Goal: Task Accomplishment & Management: Manage account settings

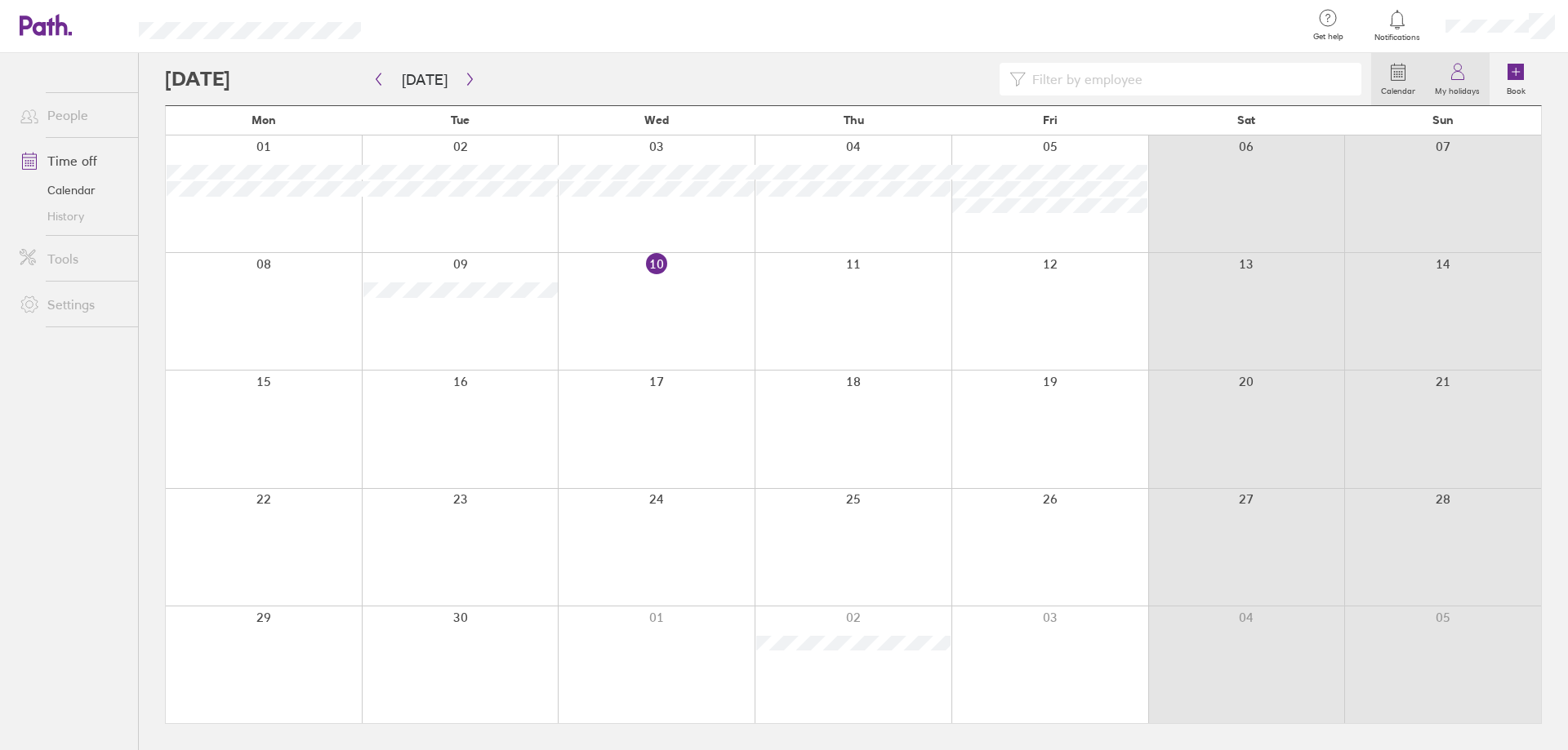
click at [1457, 84] on label "My holidays" at bounding box center [1458, 90] width 64 height 15
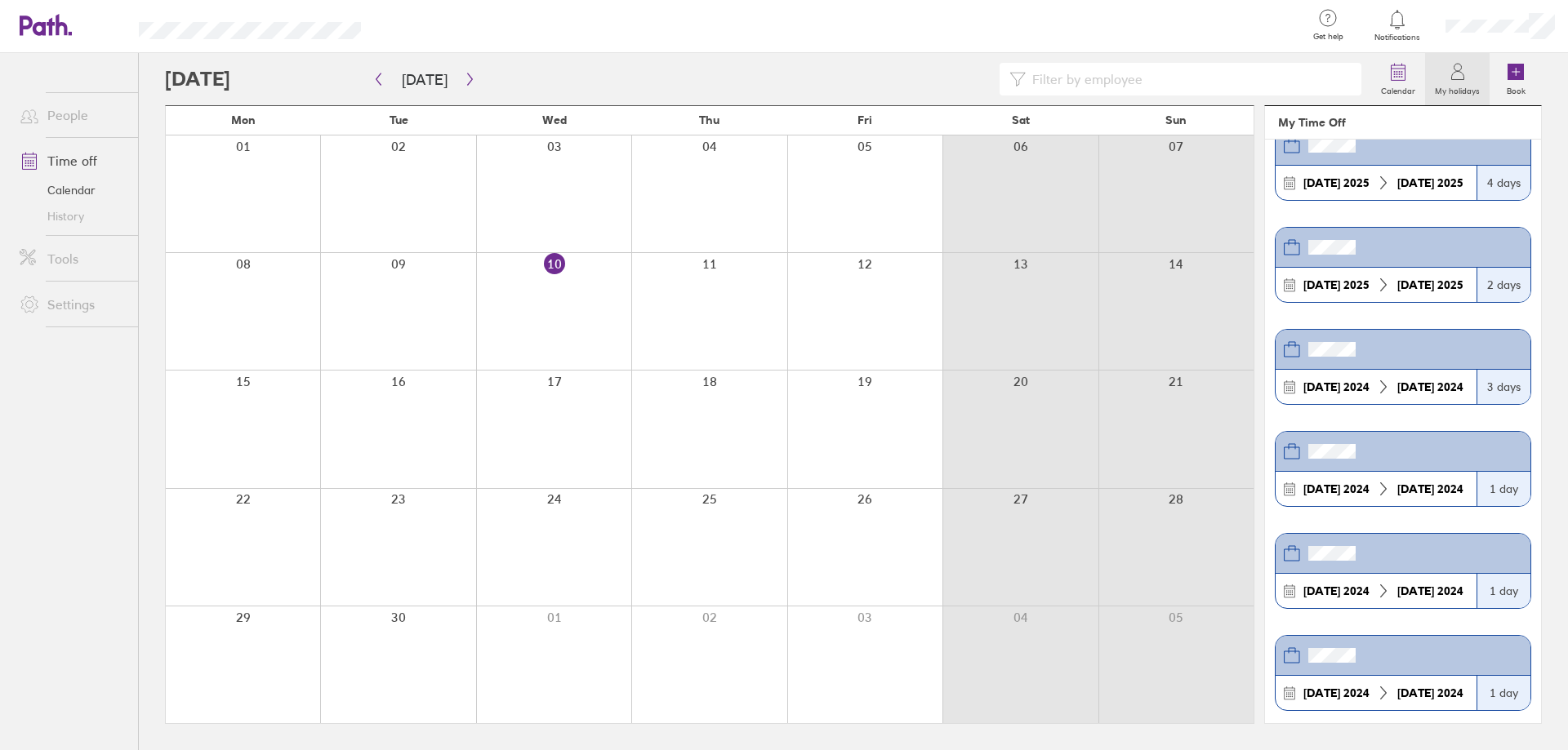
scroll to position [871, 0]
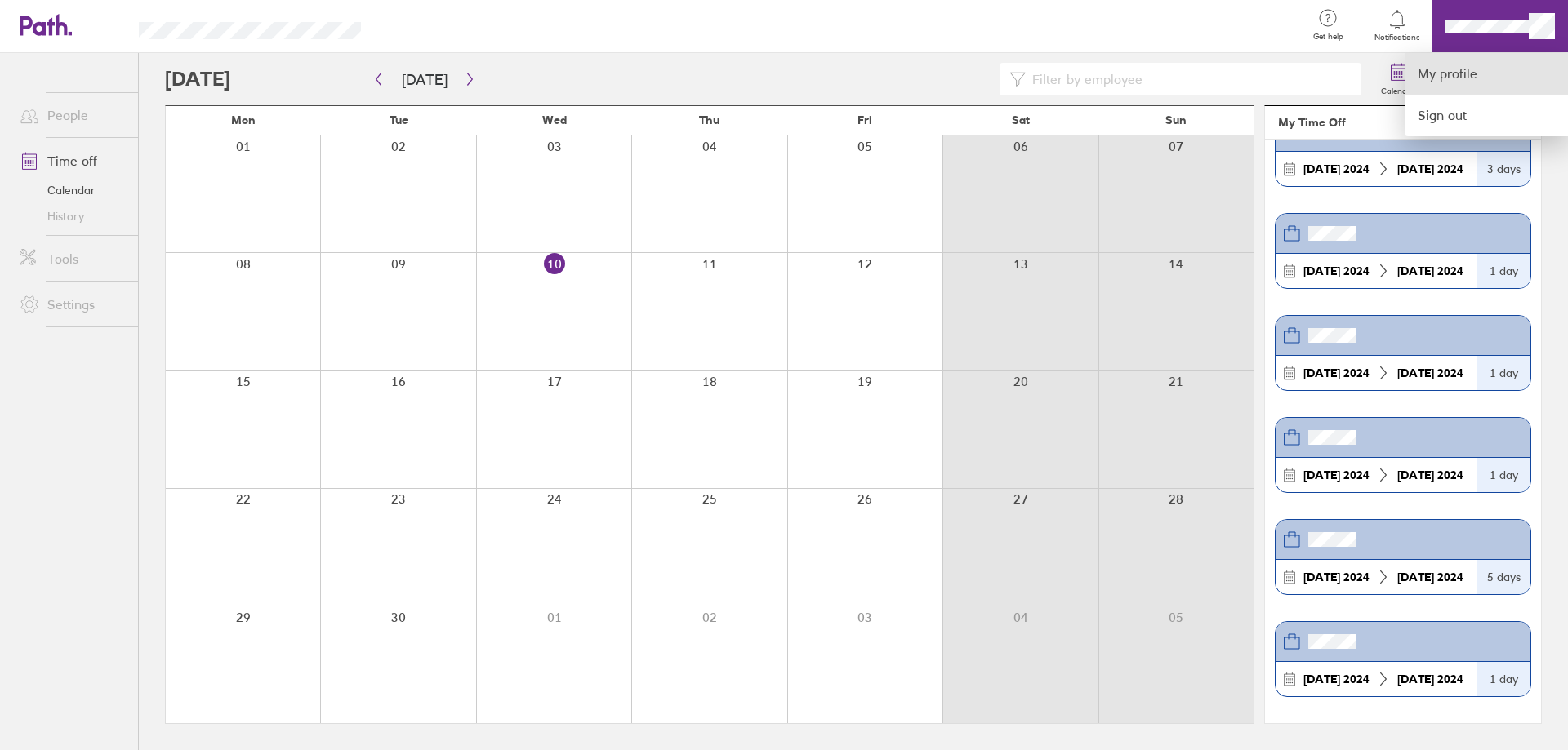
click at [1469, 74] on link "My profile" at bounding box center [1486, 74] width 163 height 42
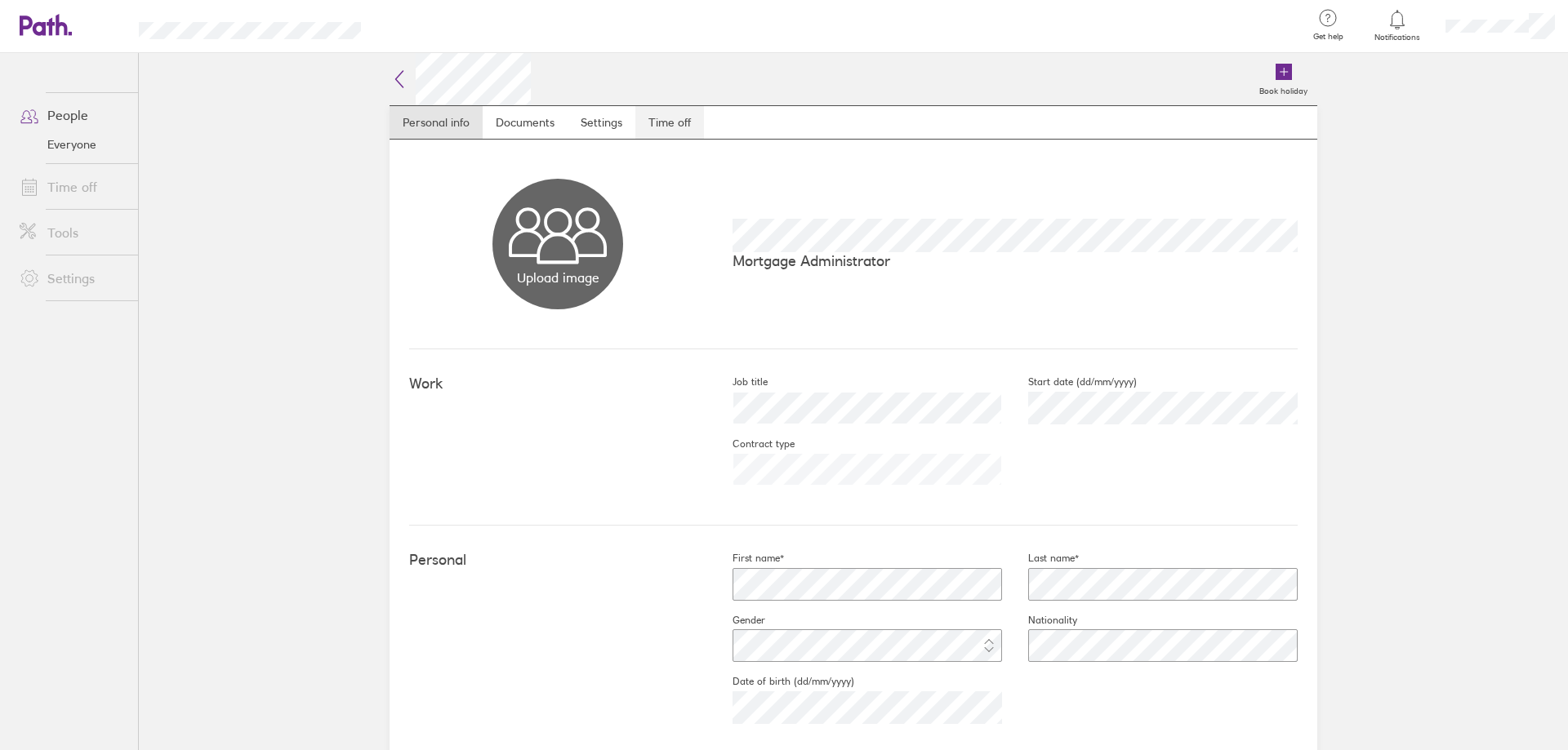
click at [677, 119] on link "Time off" at bounding box center [669, 122] width 69 height 33
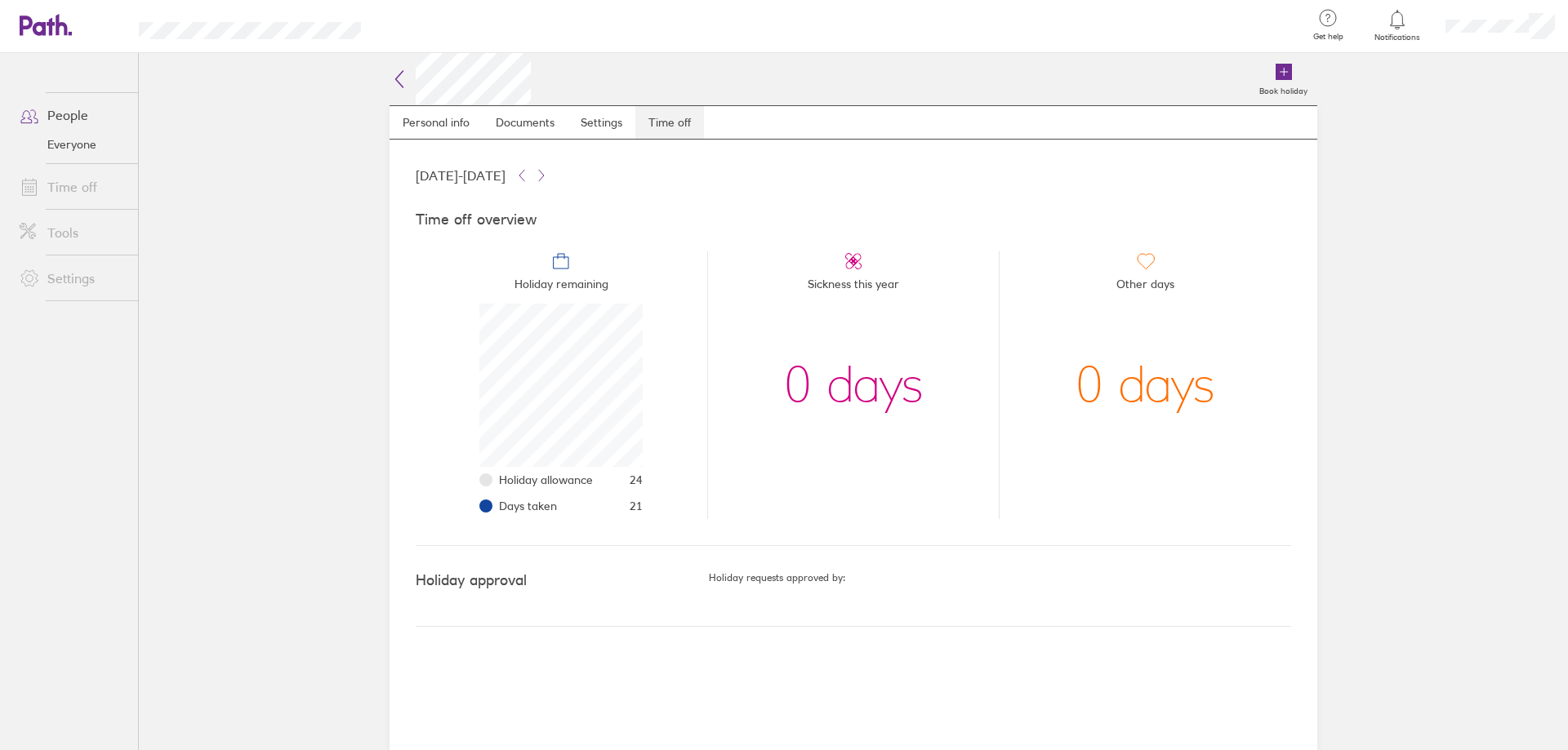
scroll to position [163, 163]
click at [1280, 74] on icon at bounding box center [1283, 71] width 16 height 16
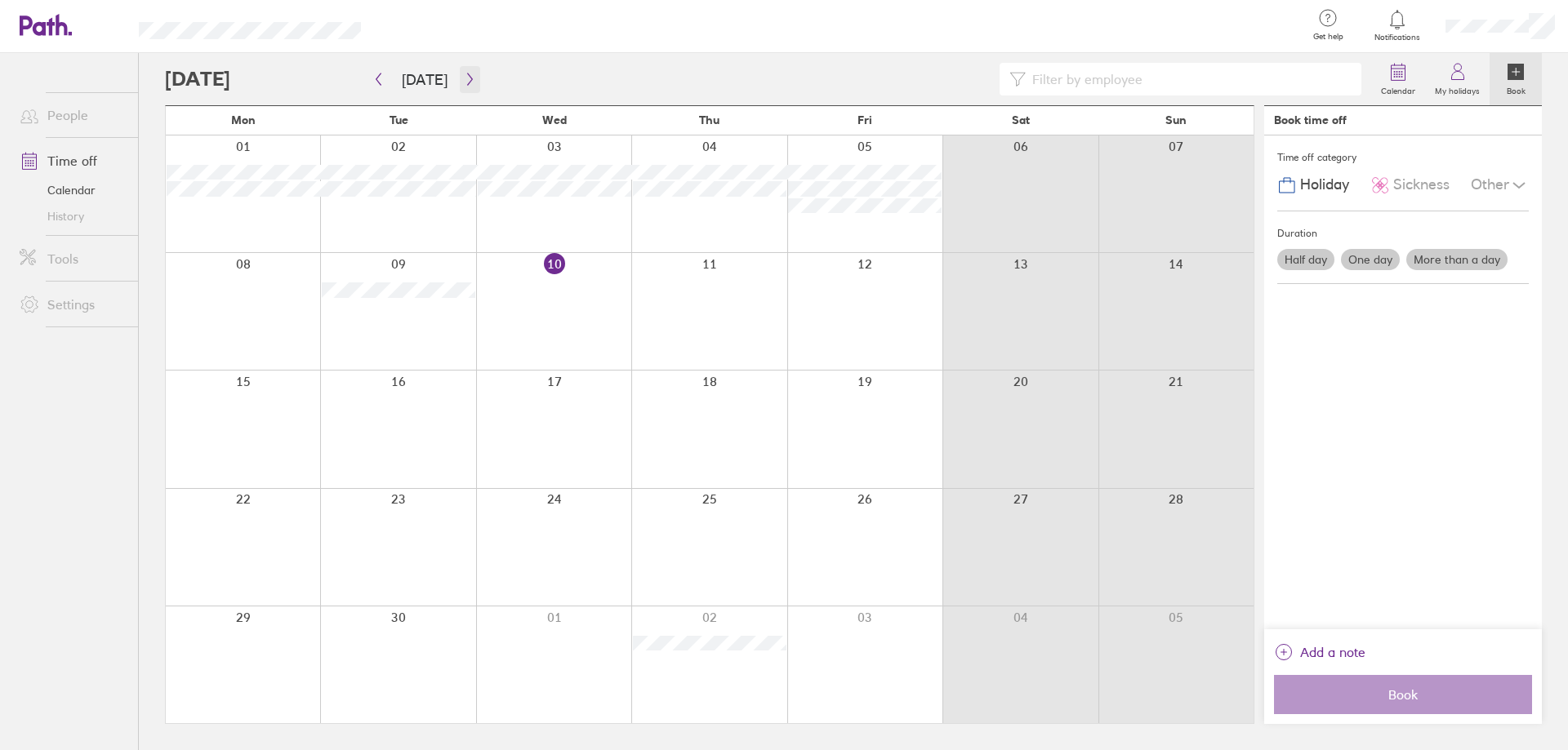
click at [467, 82] on icon "button" at bounding box center [469, 79] width 5 height 12
click at [844, 554] on div at bounding box center [865, 547] width 155 height 117
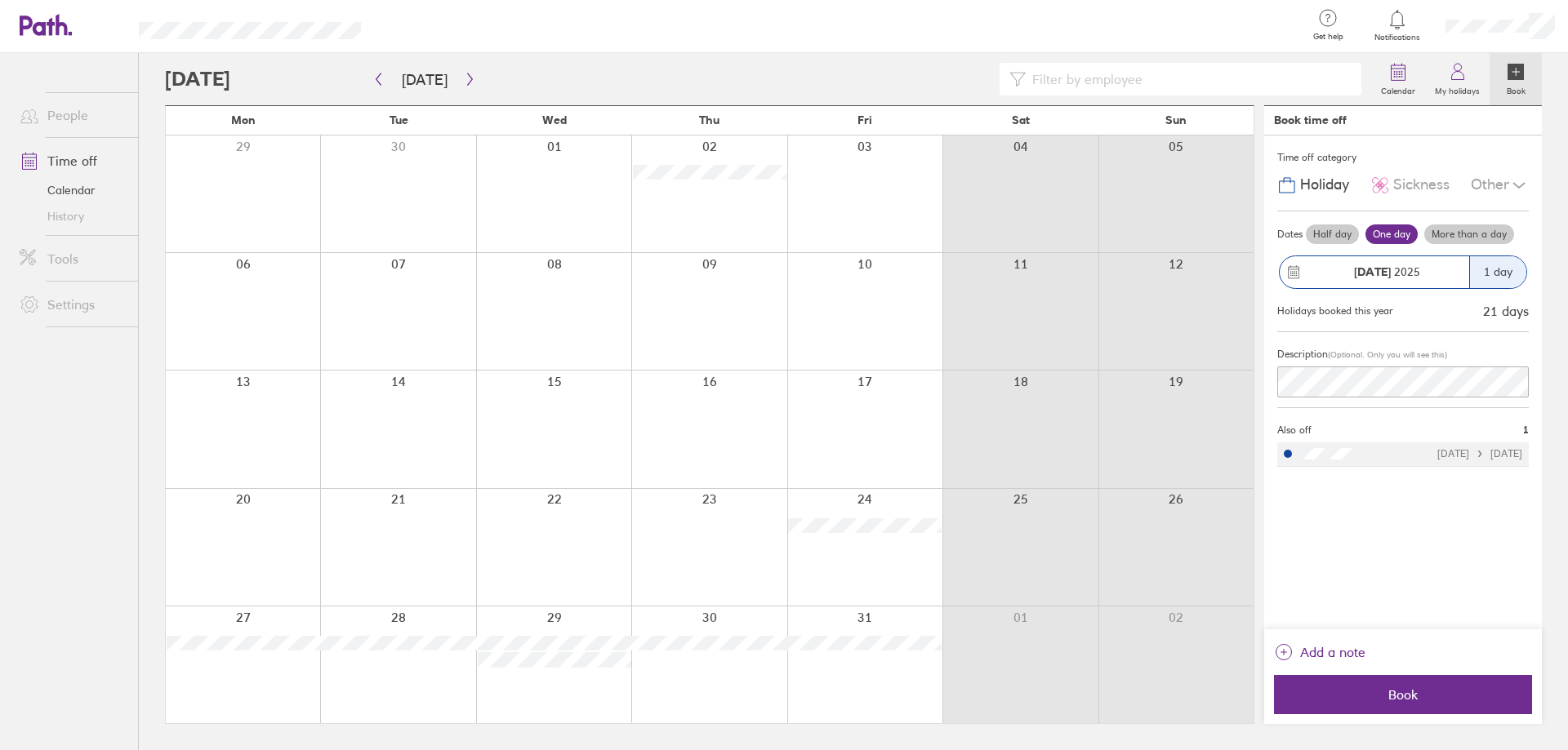
click at [1459, 231] on label "More than a day" at bounding box center [1469, 234] width 90 height 20
click at [0, 0] on input "More than a day" at bounding box center [0, 0] width 0 height 0
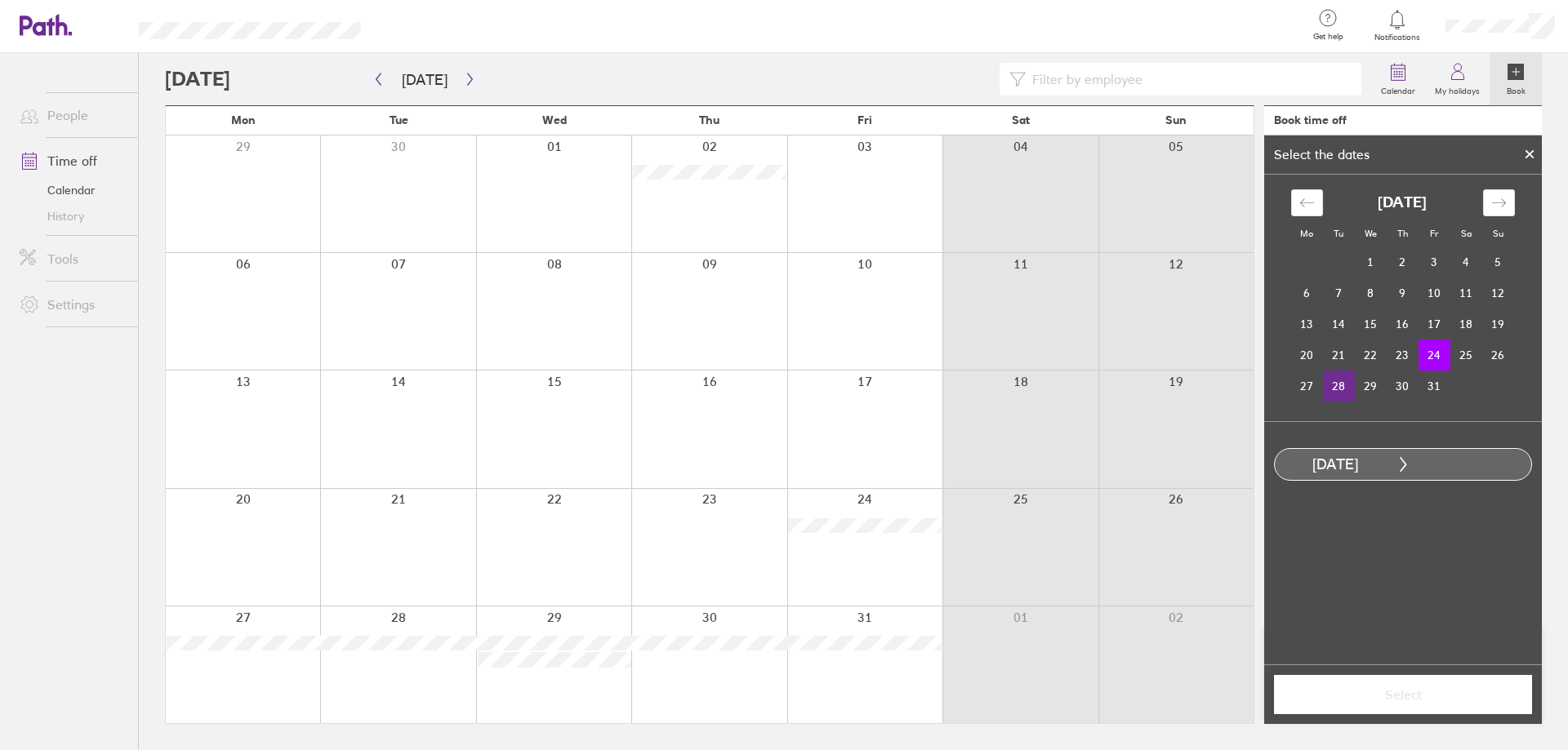
click at [1340, 392] on td "28" at bounding box center [1340, 386] width 32 height 31
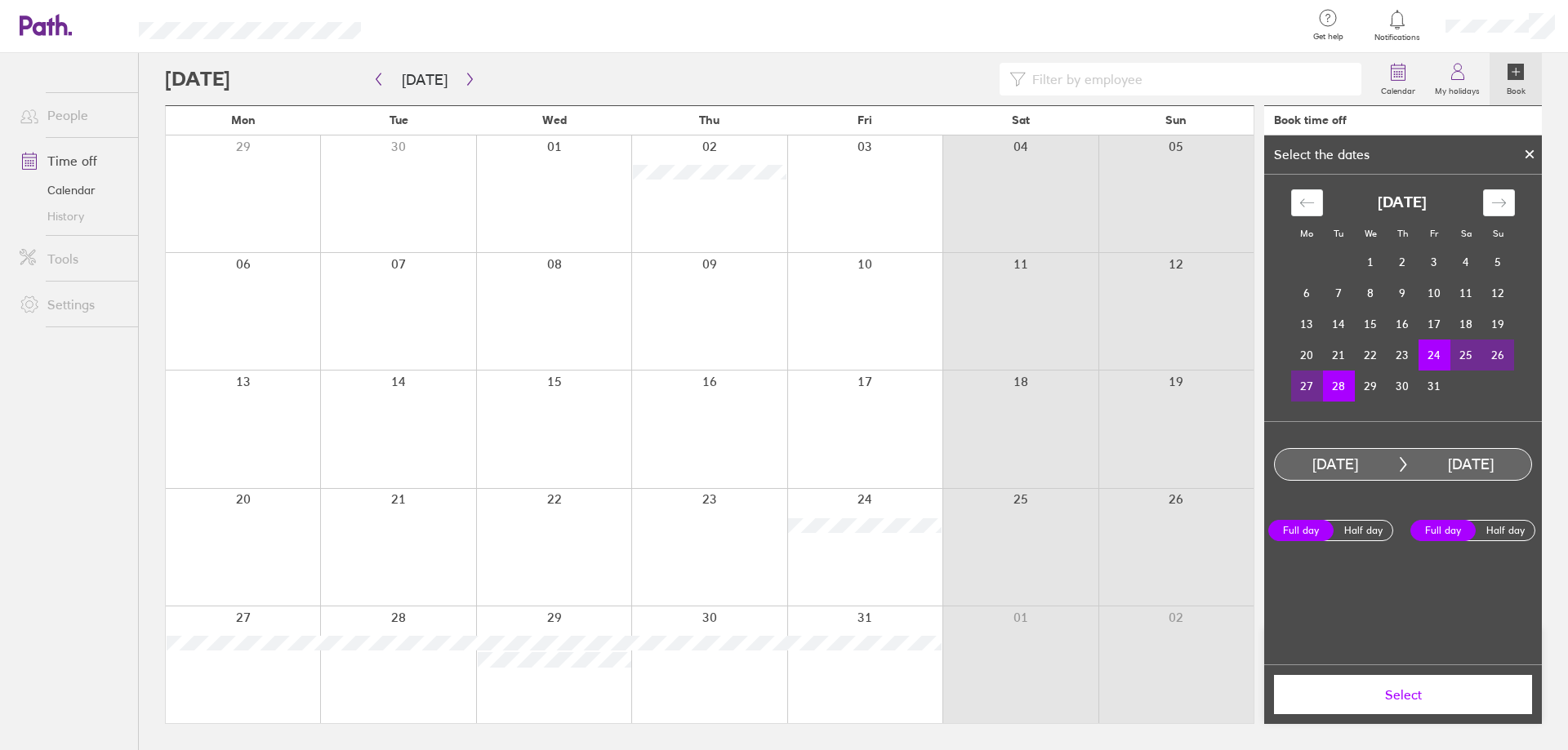
click at [1415, 701] on span "Select" at bounding box center [1403, 694] width 235 height 15
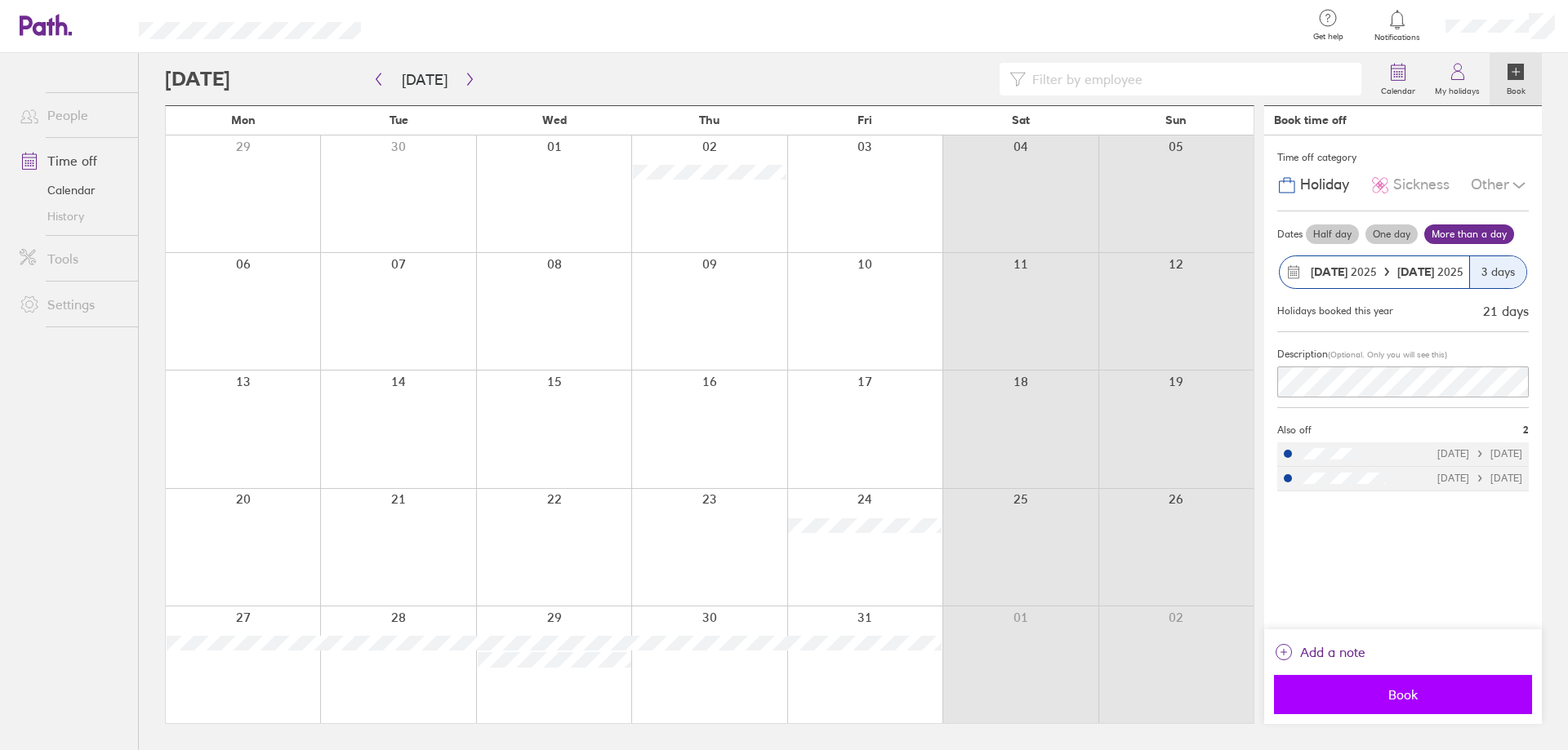
click at [1389, 690] on span "Book" at bounding box center [1403, 694] width 235 height 15
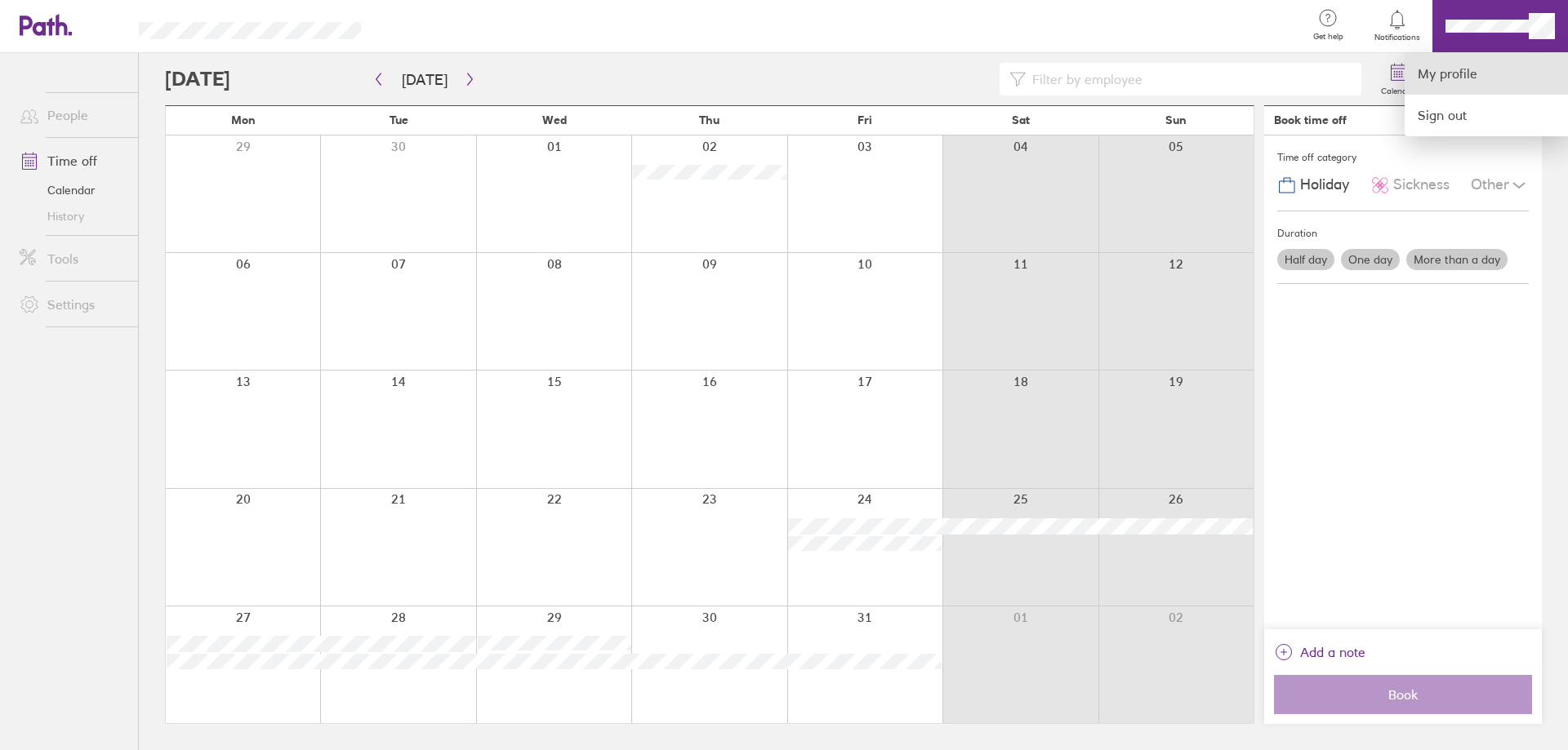
click at [1444, 72] on link "My profile" at bounding box center [1486, 74] width 163 height 42
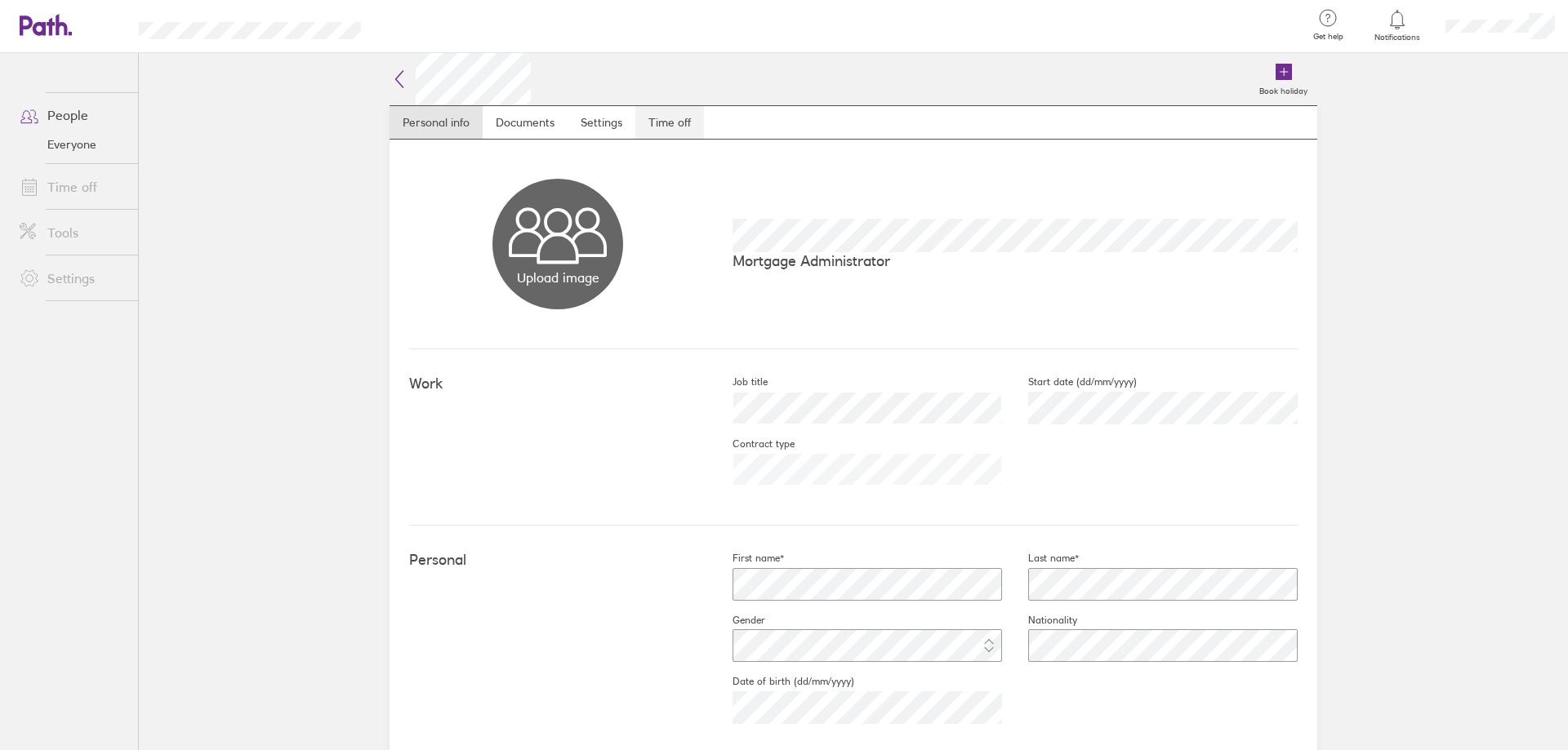
click at [653, 126] on link "Time off" at bounding box center [669, 122] width 69 height 33
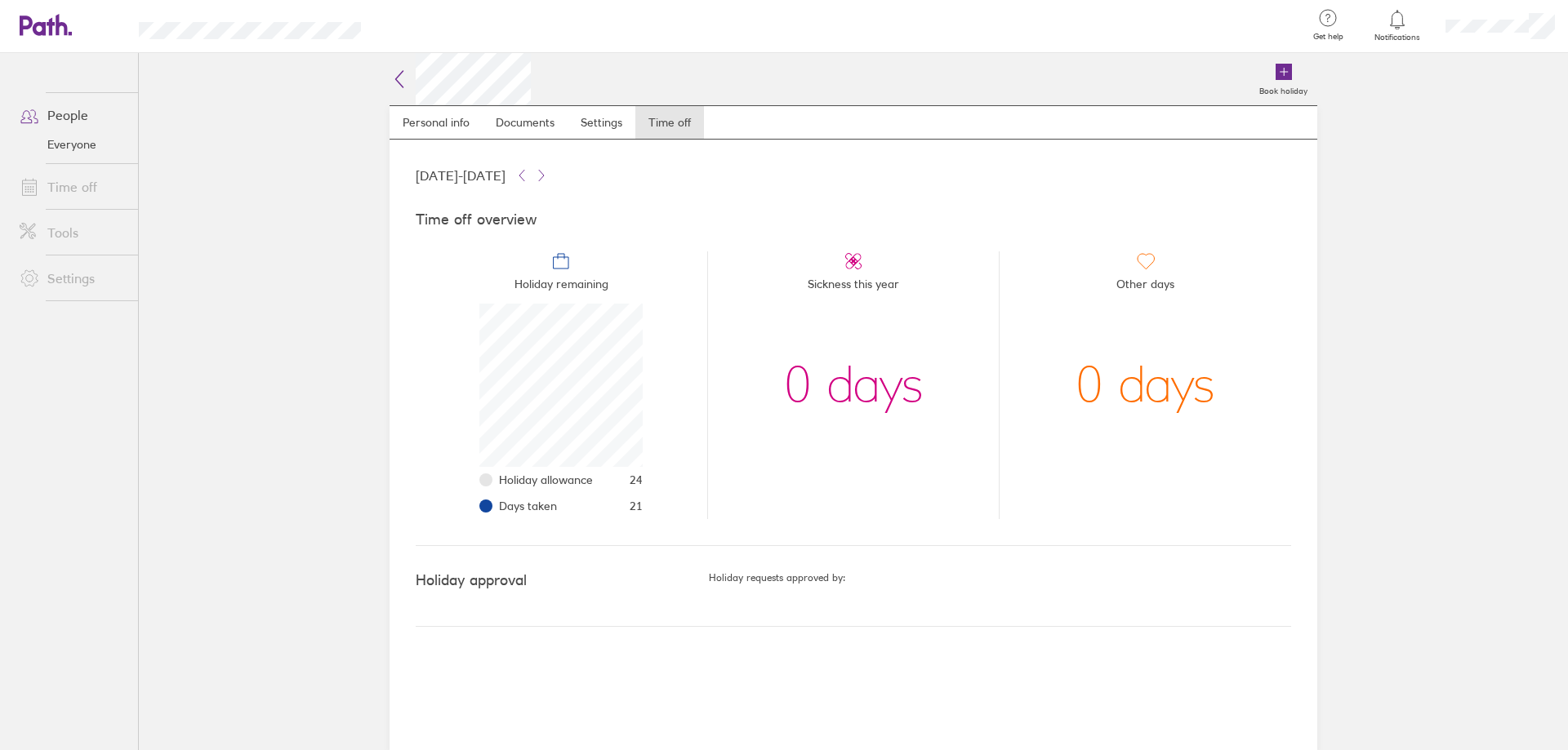
scroll to position [163, 163]
click at [521, 123] on link "Documents" at bounding box center [525, 122] width 85 height 33
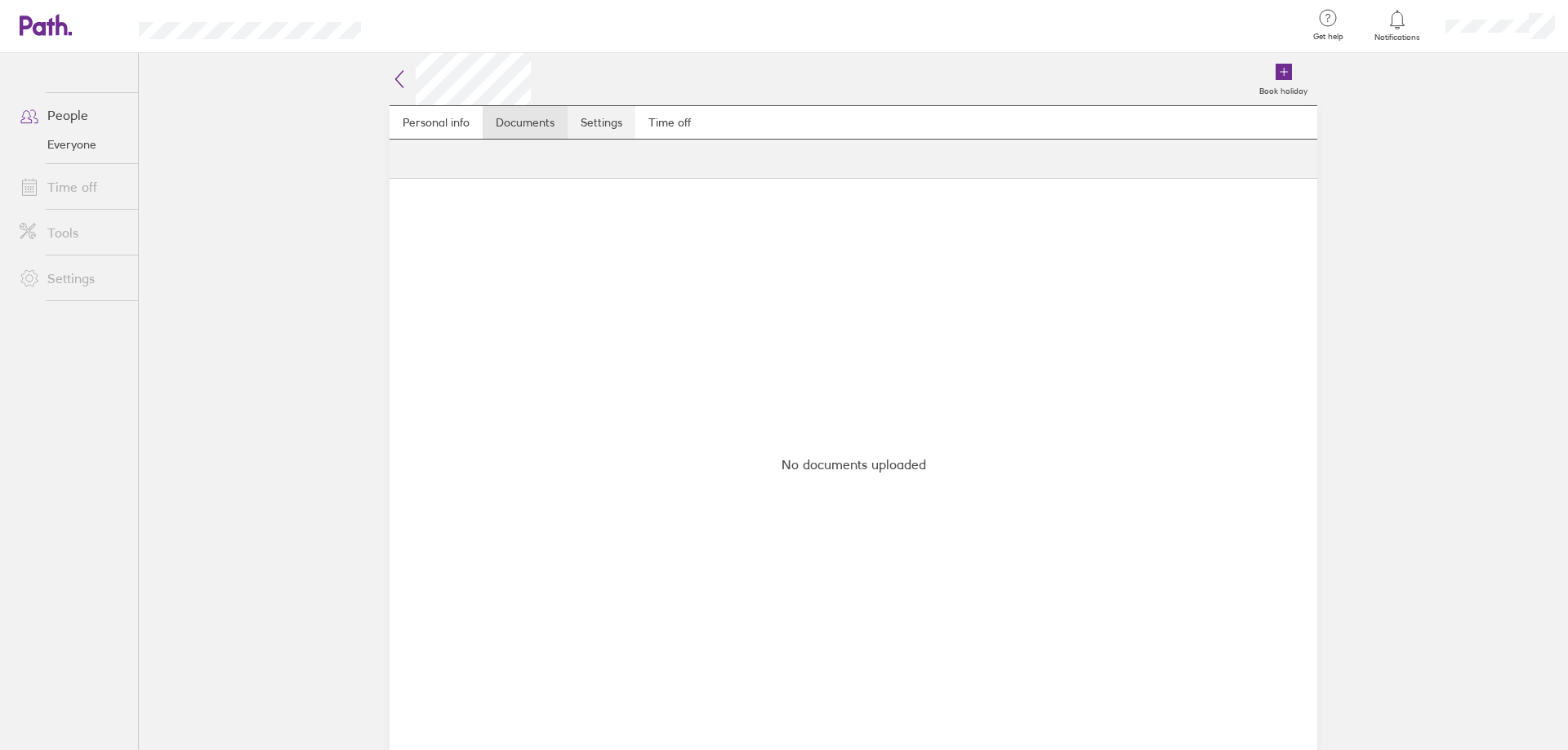
click at [597, 123] on link "Settings" at bounding box center [601, 122] width 68 height 33
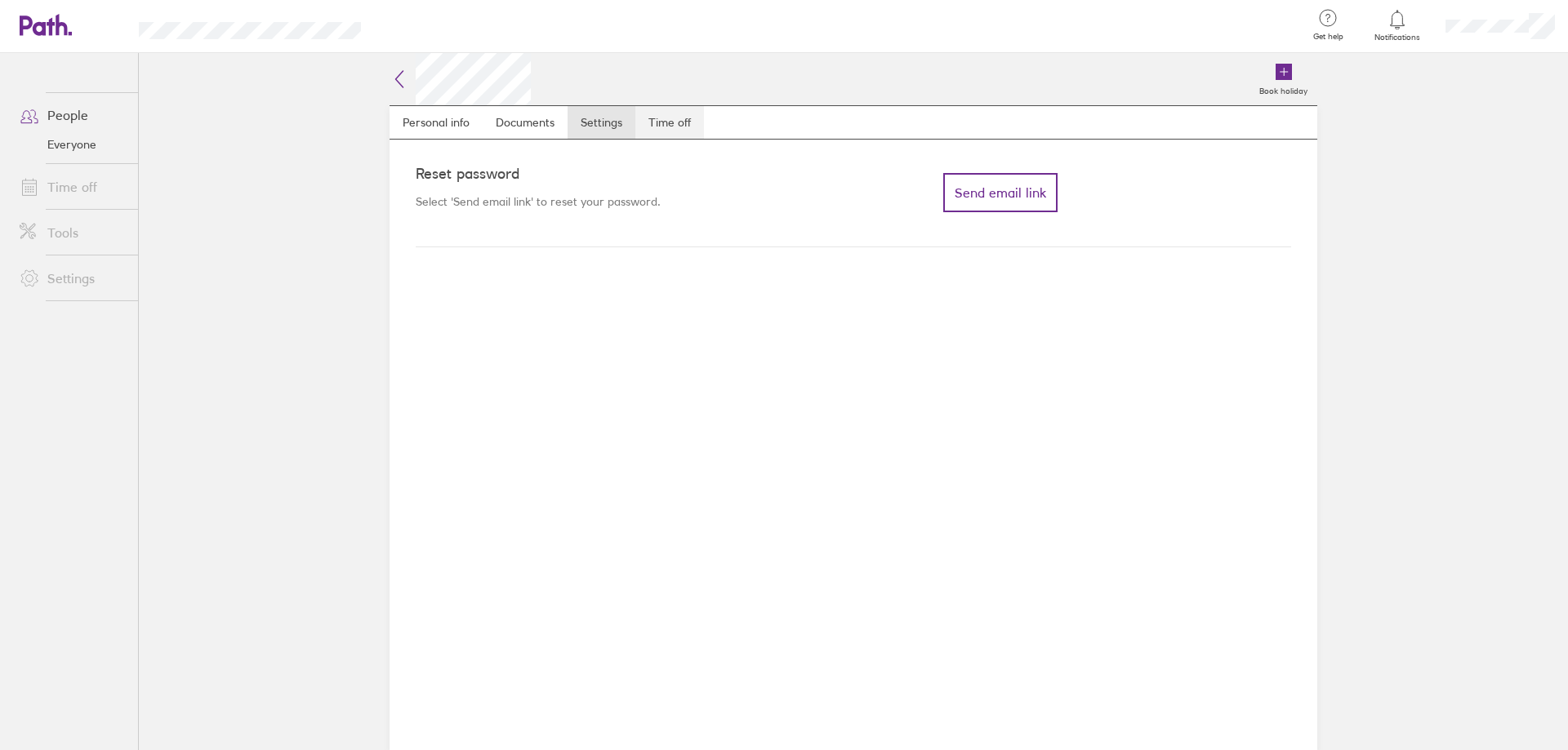
click at [673, 125] on link "Time off" at bounding box center [669, 122] width 69 height 33
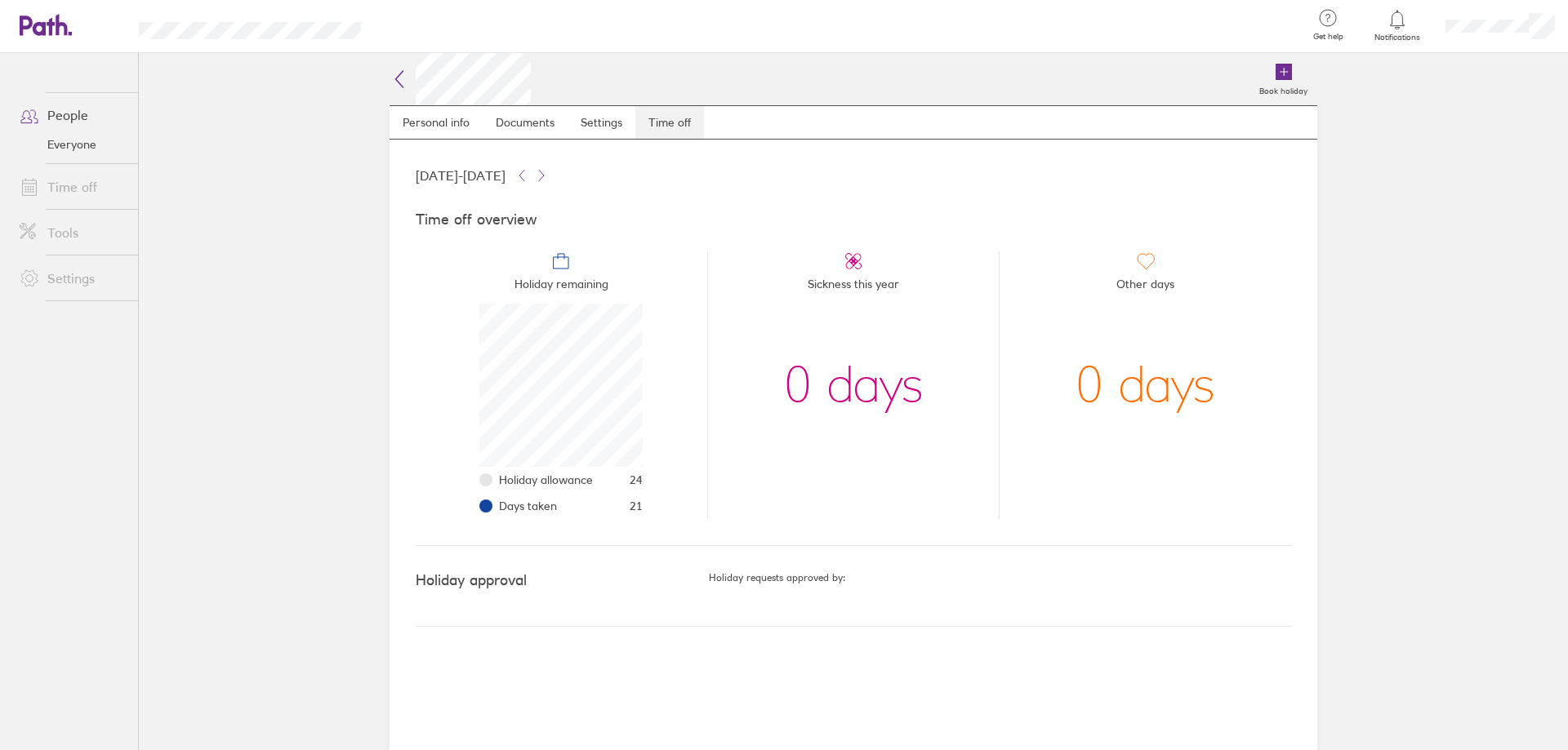
scroll to position [163, 163]
click at [79, 191] on link "Time off" at bounding box center [72, 187] width 131 height 33
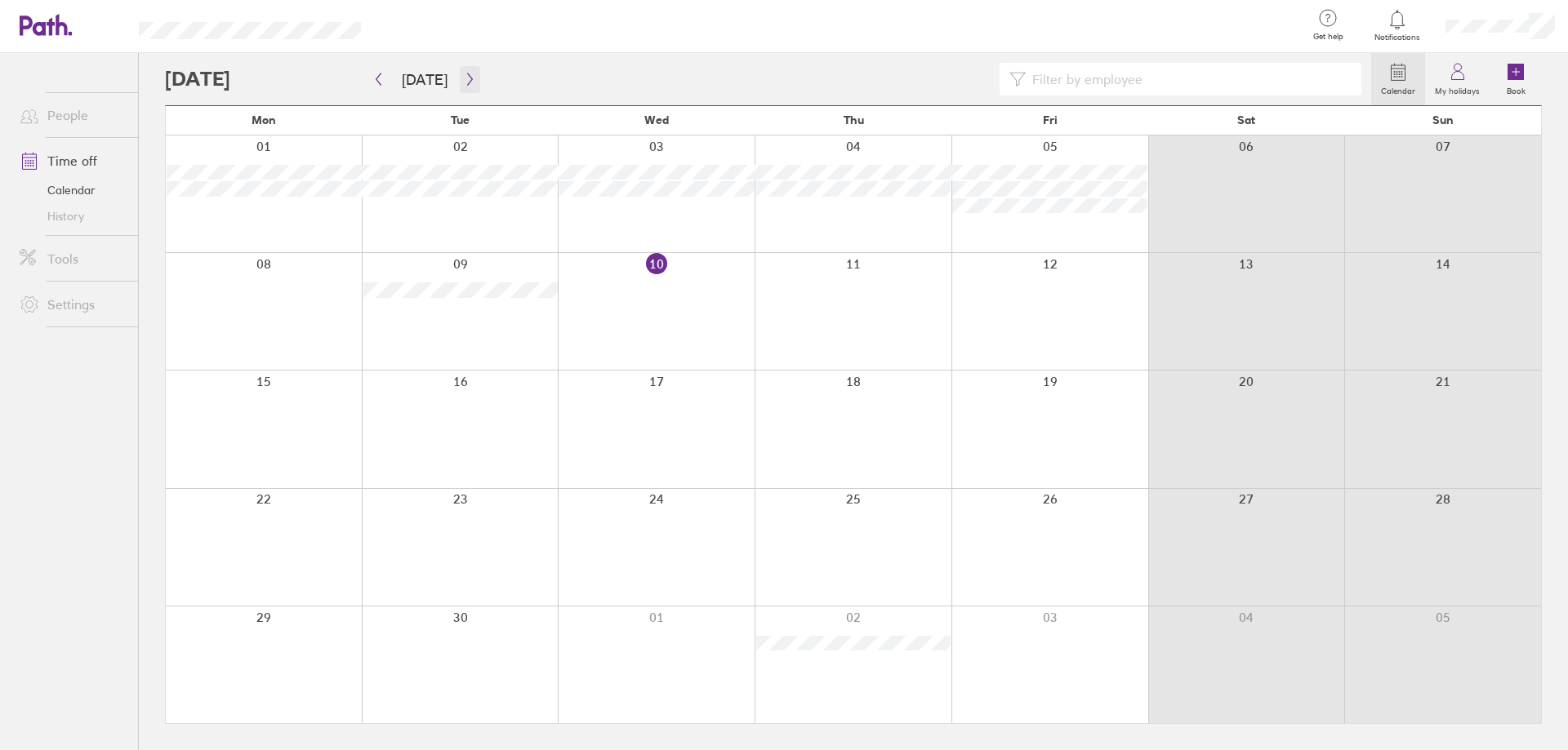
click at [466, 76] on icon "button" at bounding box center [469, 79] width 12 height 13
click at [468, 82] on icon "button" at bounding box center [469, 79] width 12 height 13
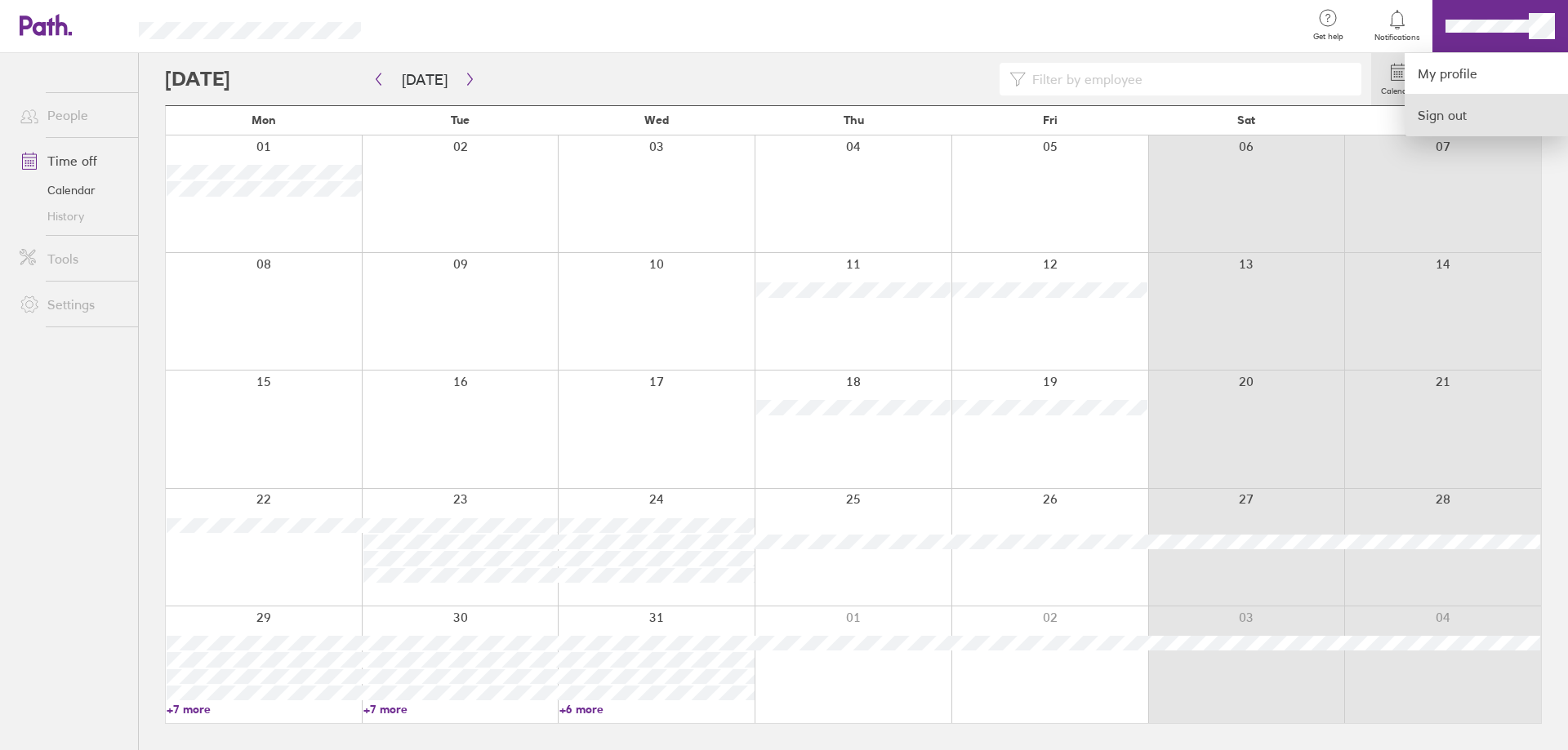
click at [1461, 121] on link "Sign out" at bounding box center [1486, 114] width 163 height 41
